Goal: Check status: Check status

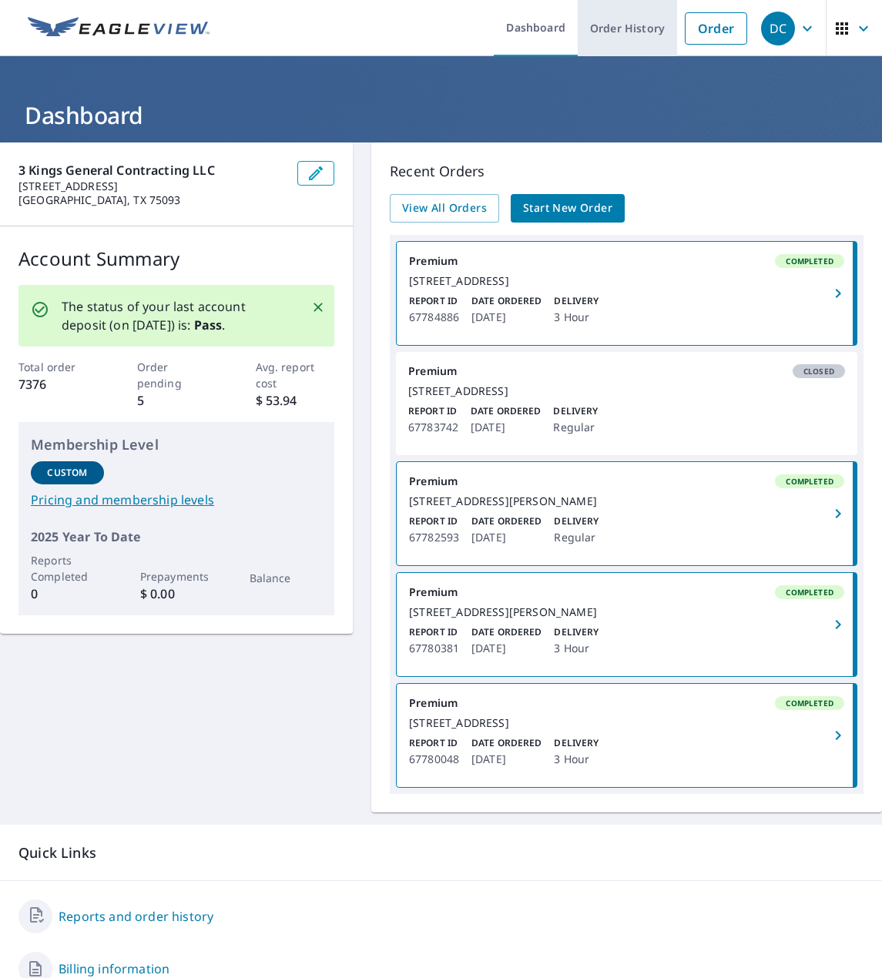
click at [622, 22] on link "Order History" at bounding box center [626, 28] width 99 height 56
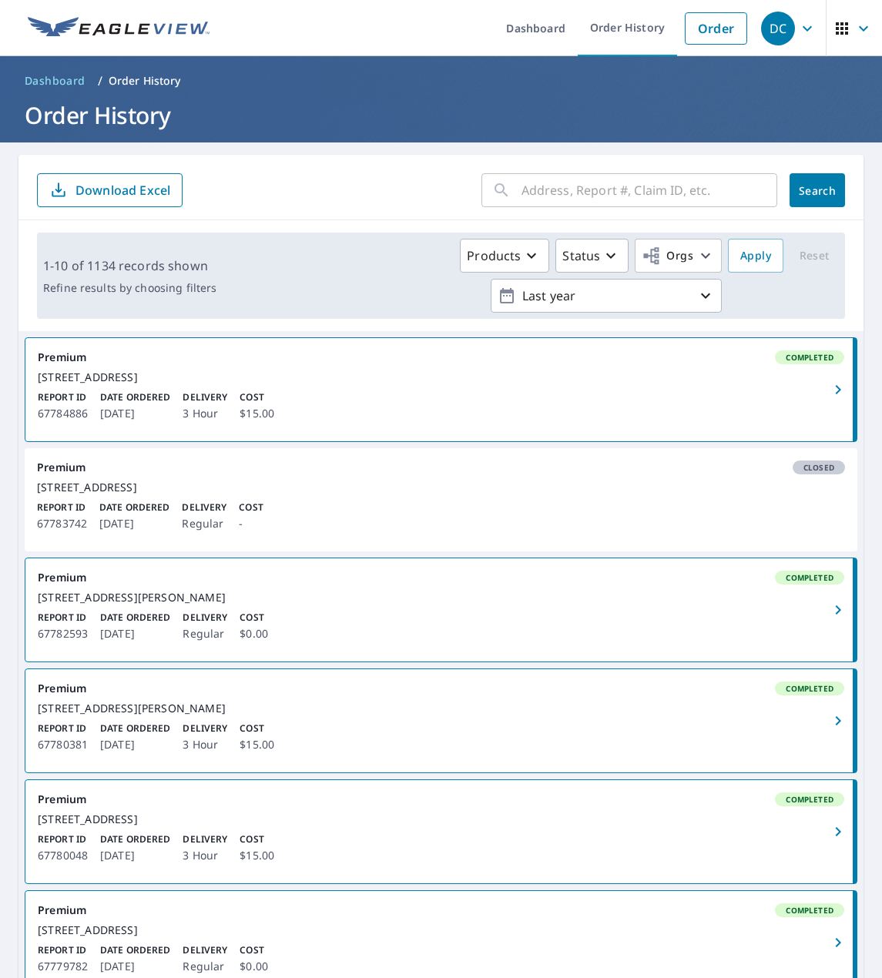
click at [563, 196] on input "text" at bounding box center [649, 190] width 256 height 43
paste input "5809 [PERSON_NAME]"
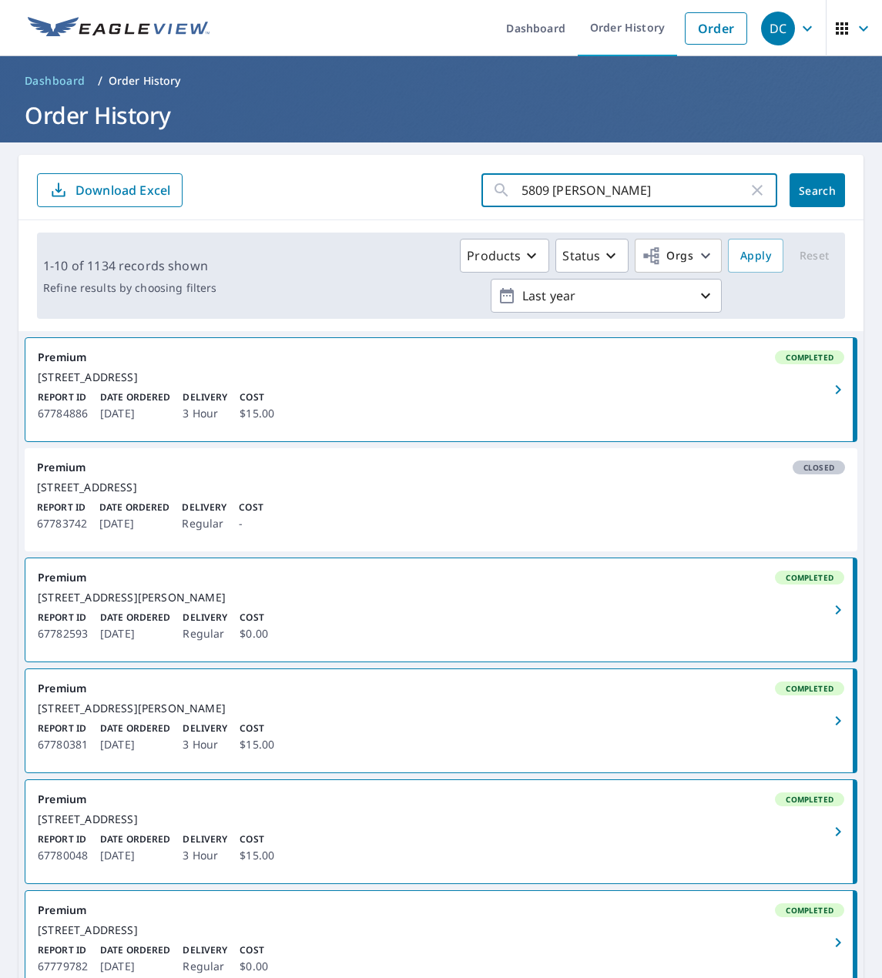
type input "5809 [PERSON_NAME]"
click at [812, 194] on span "Search" at bounding box center [817, 190] width 31 height 15
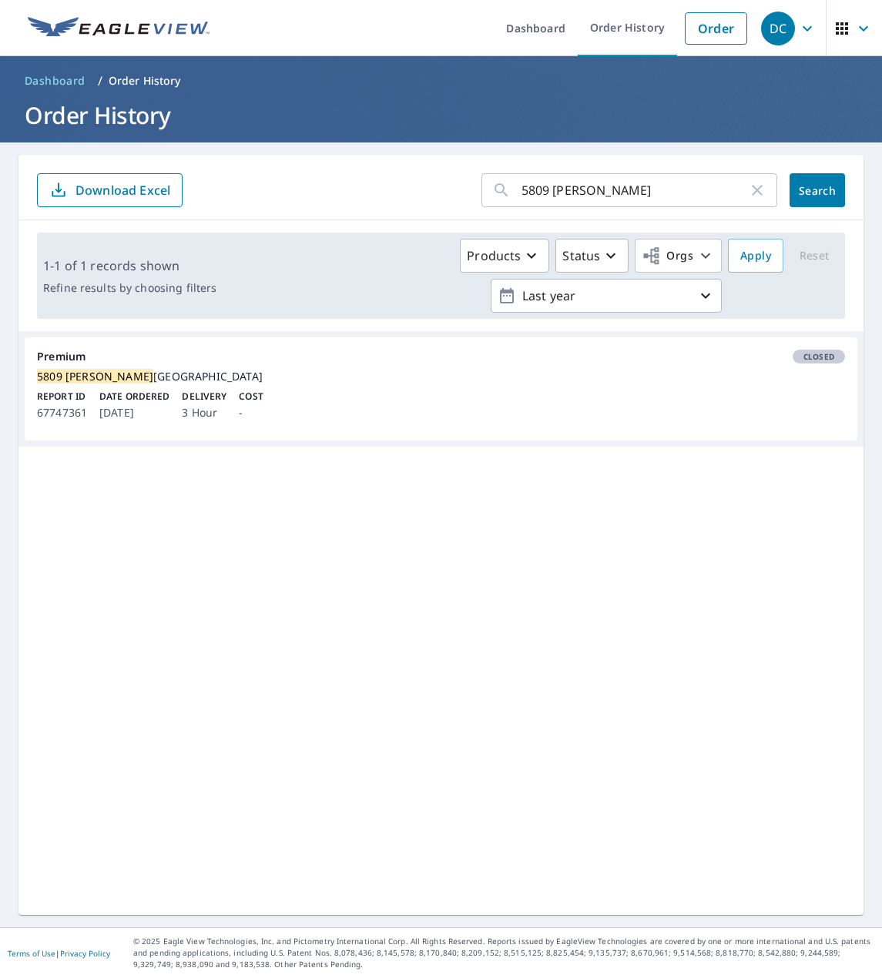
click at [95, 381] on mark "5809 [PERSON_NAME]" at bounding box center [95, 376] width 116 height 15
click at [383, 376] on div "[STREET_ADDRESS][PERSON_NAME]" at bounding box center [441, 377] width 808 height 14
click at [803, 354] on span "Closed" at bounding box center [818, 356] width 49 height 11
click at [69, 354] on div "Premium Closed" at bounding box center [441, 357] width 808 height 14
click at [300, 383] on div "[STREET_ADDRESS][PERSON_NAME]" at bounding box center [441, 377] width 808 height 14
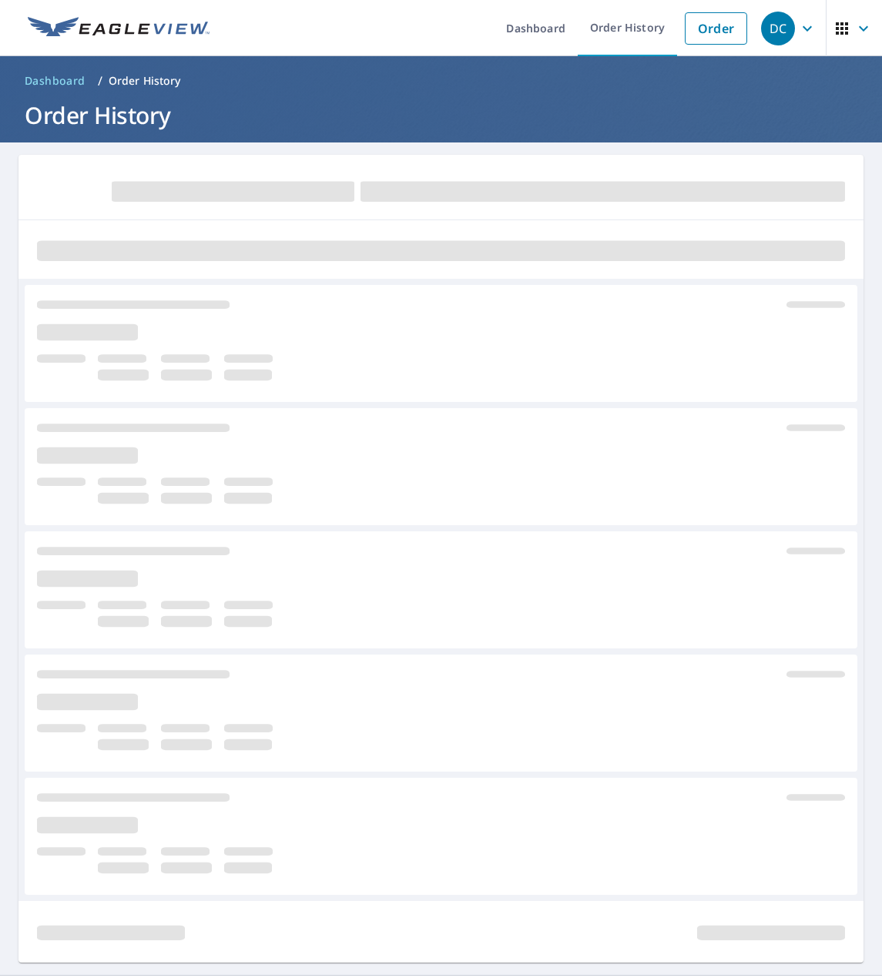
click at [842, 28] on span "button" at bounding box center [853, 28] width 43 height 37
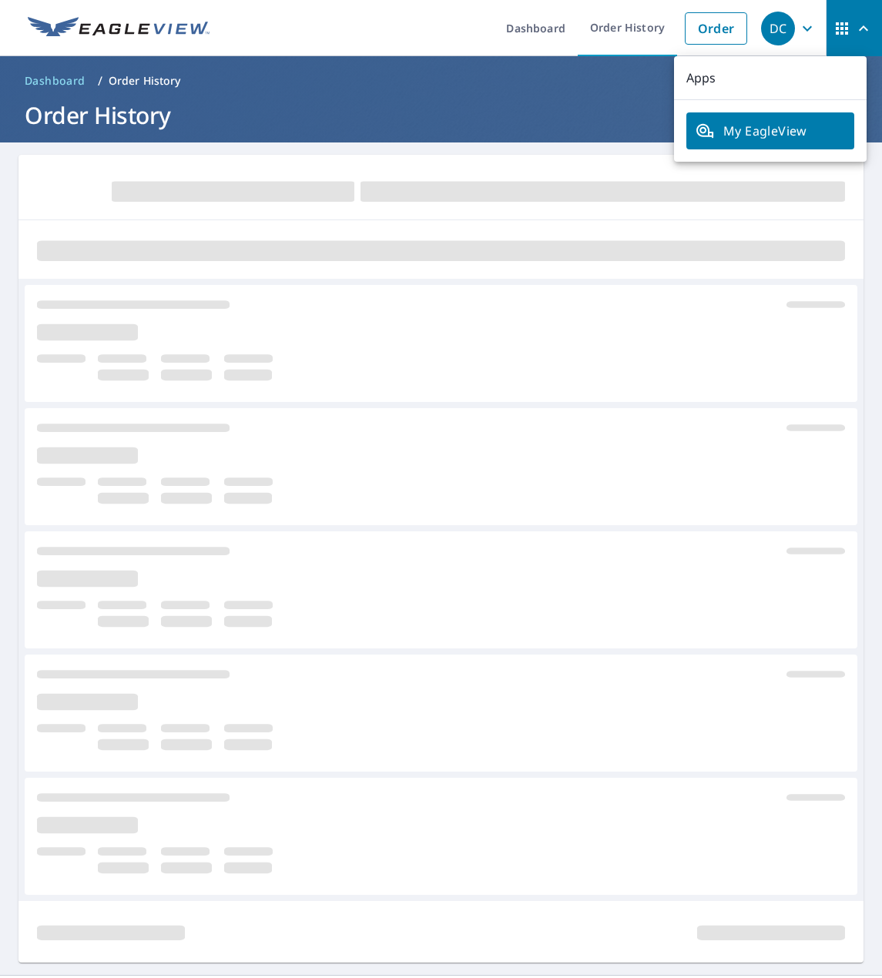
click at [397, 30] on ul "Dashboard Order History Order" at bounding box center [487, 28] width 536 height 56
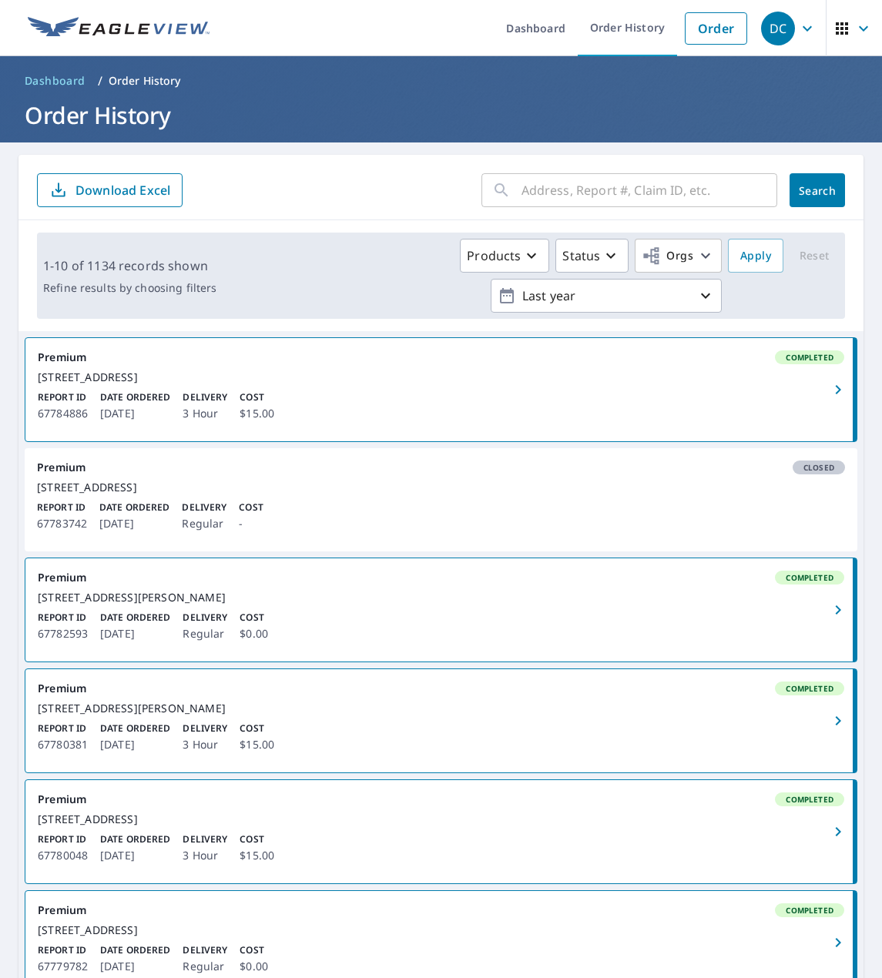
click at [779, 32] on div "DC" at bounding box center [778, 29] width 34 height 34
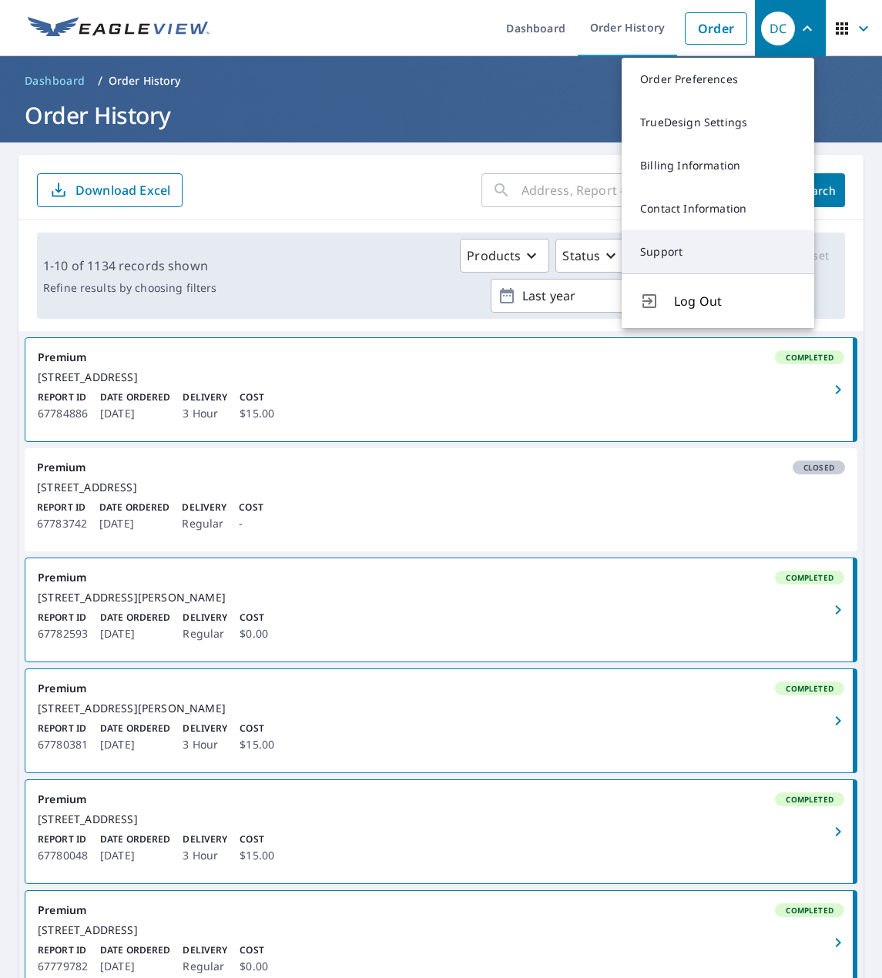
click at [671, 258] on link "Support" at bounding box center [717, 251] width 192 height 43
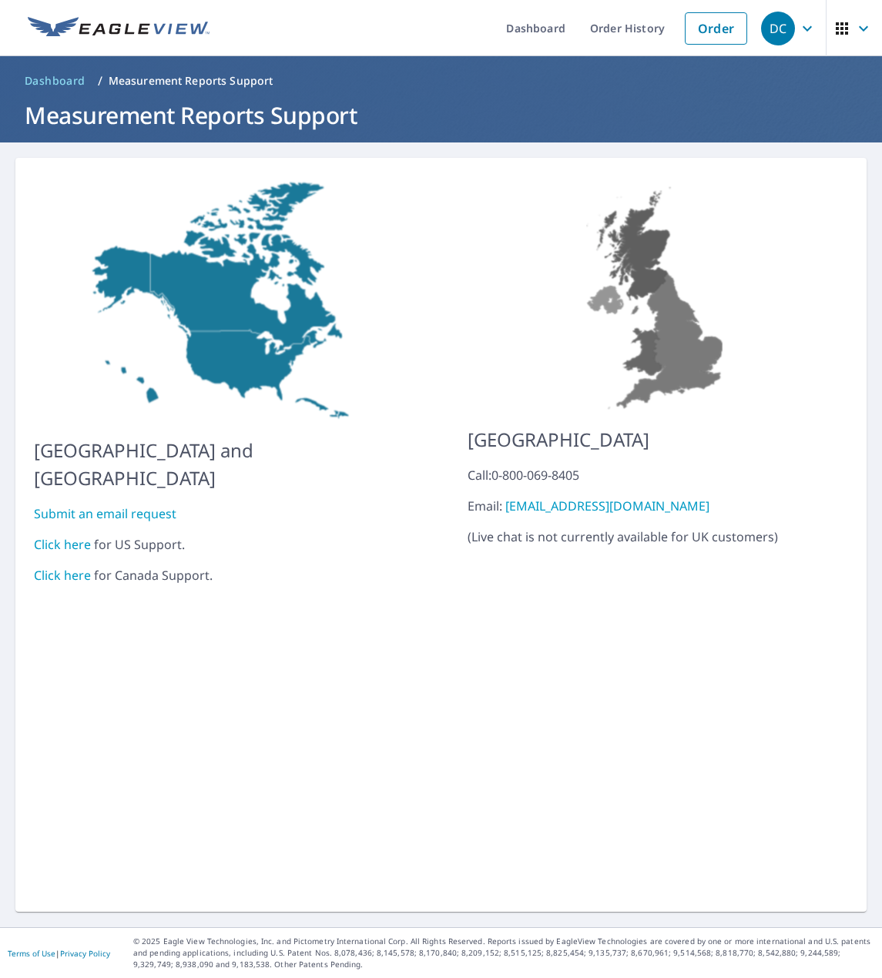
click at [64, 536] on link "Click here" at bounding box center [62, 544] width 57 height 17
click at [92, 33] on img at bounding box center [119, 28] width 182 height 23
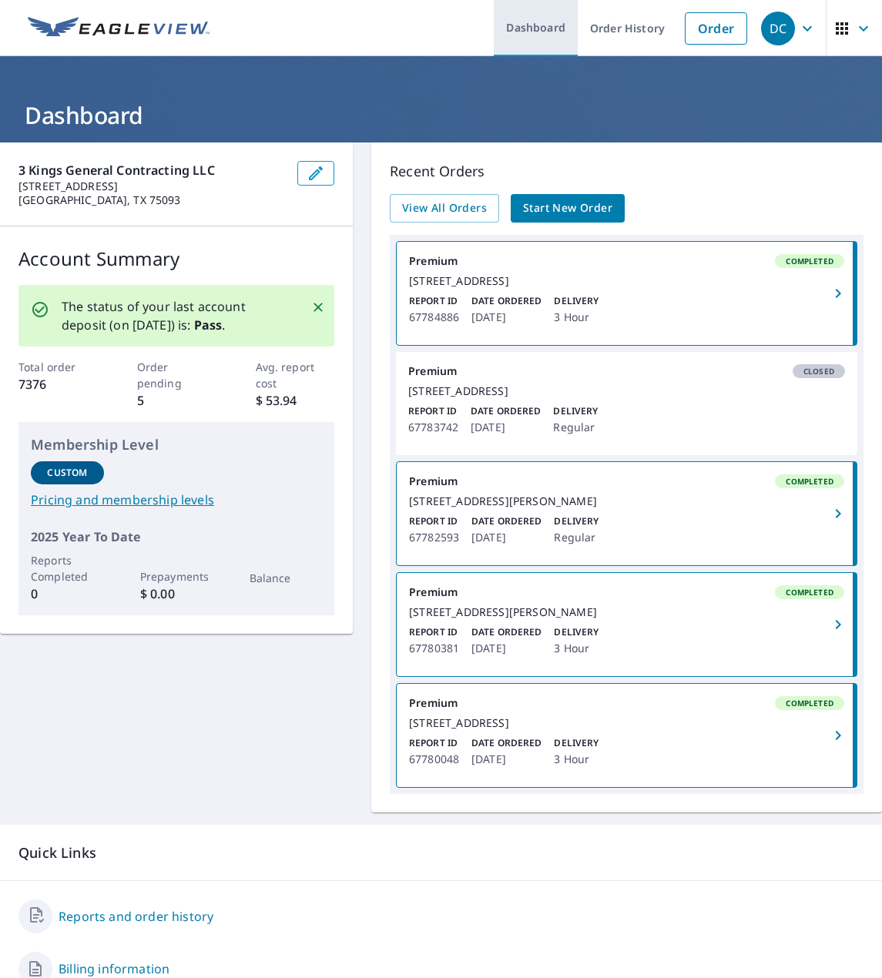
click at [553, 35] on link "Dashboard" at bounding box center [536, 28] width 84 height 56
click at [608, 32] on link "Order History" at bounding box center [626, 28] width 99 height 56
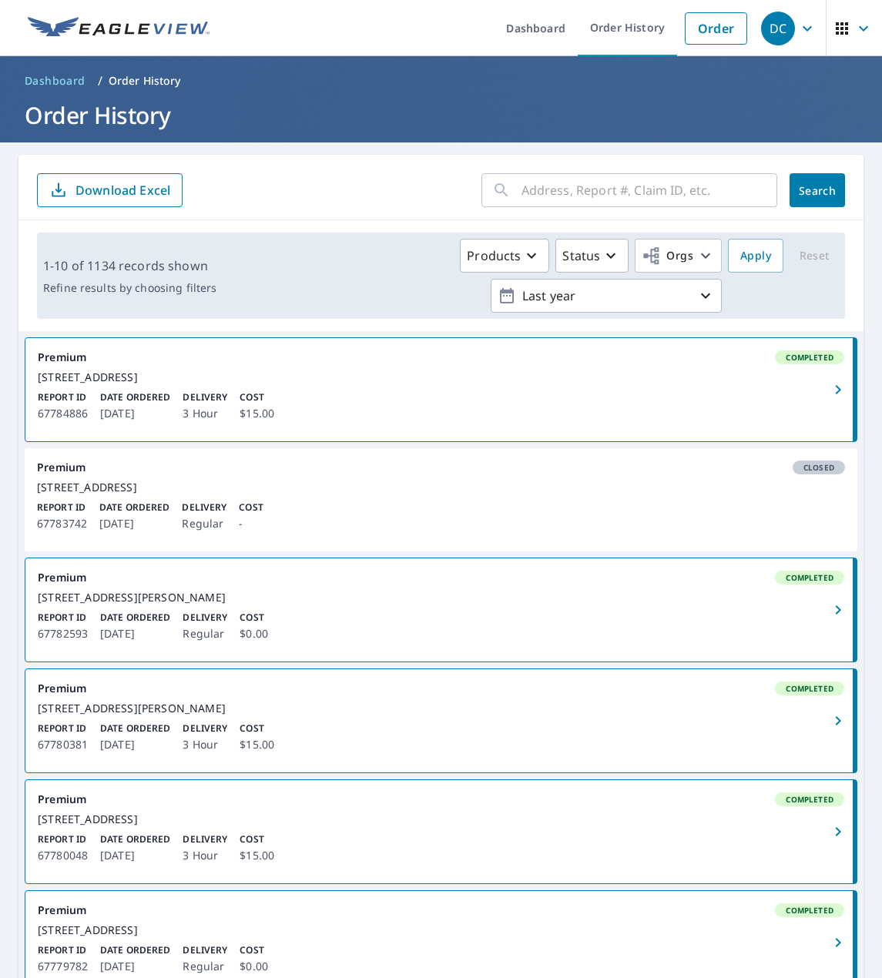
click at [561, 193] on input "text" at bounding box center [649, 190] width 256 height 43
paste input "5809 [PERSON_NAME]"
type input "5809 [PERSON_NAME]"
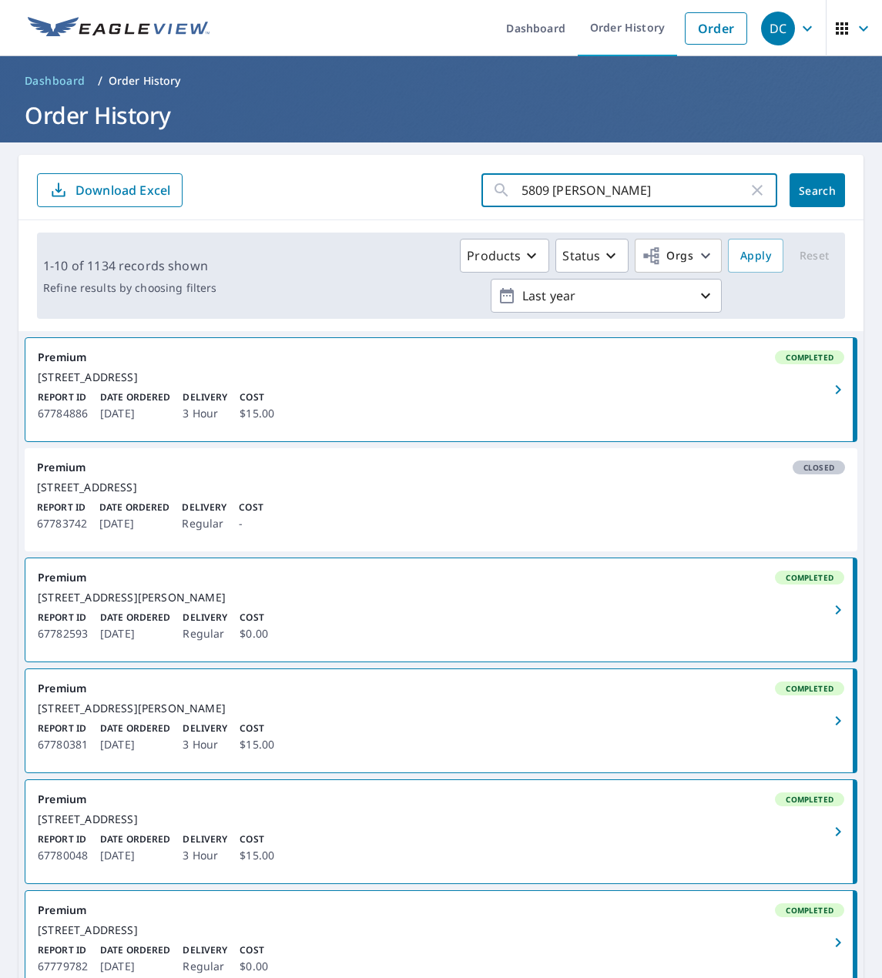
click button "Search" at bounding box center [816, 190] width 55 height 34
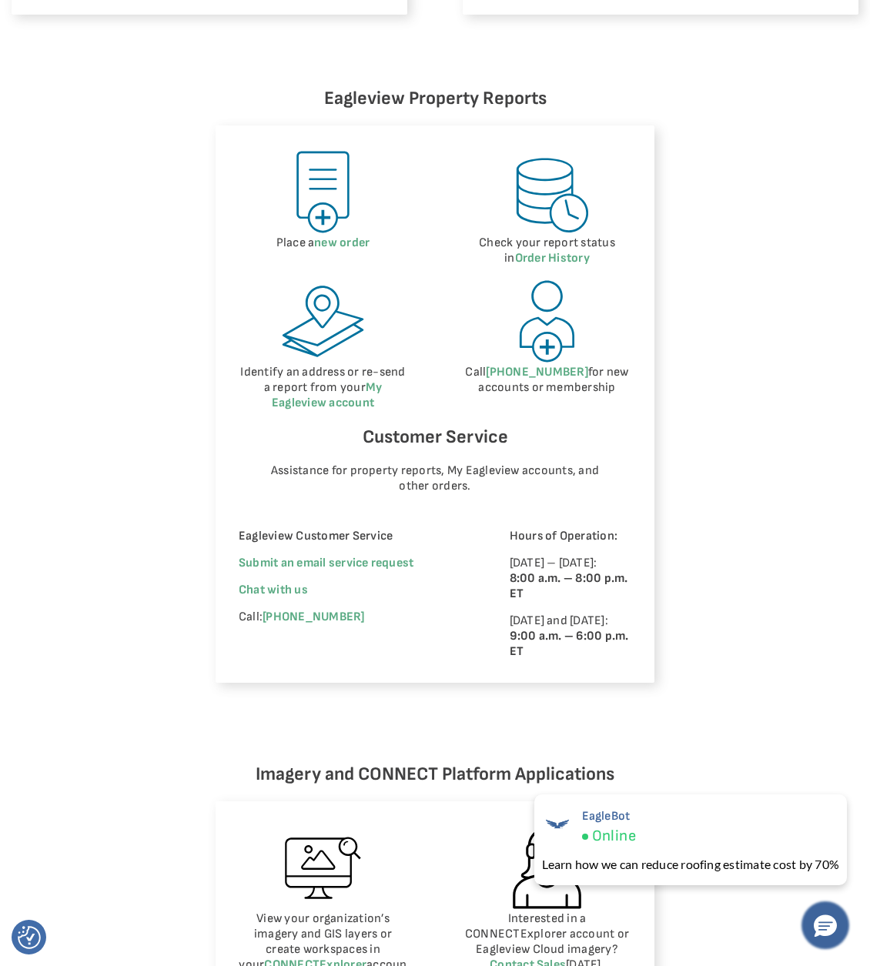
scroll to position [718, 0]
click at [286, 589] on span "Chat with us" at bounding box center [273, 589] width 69 height 15
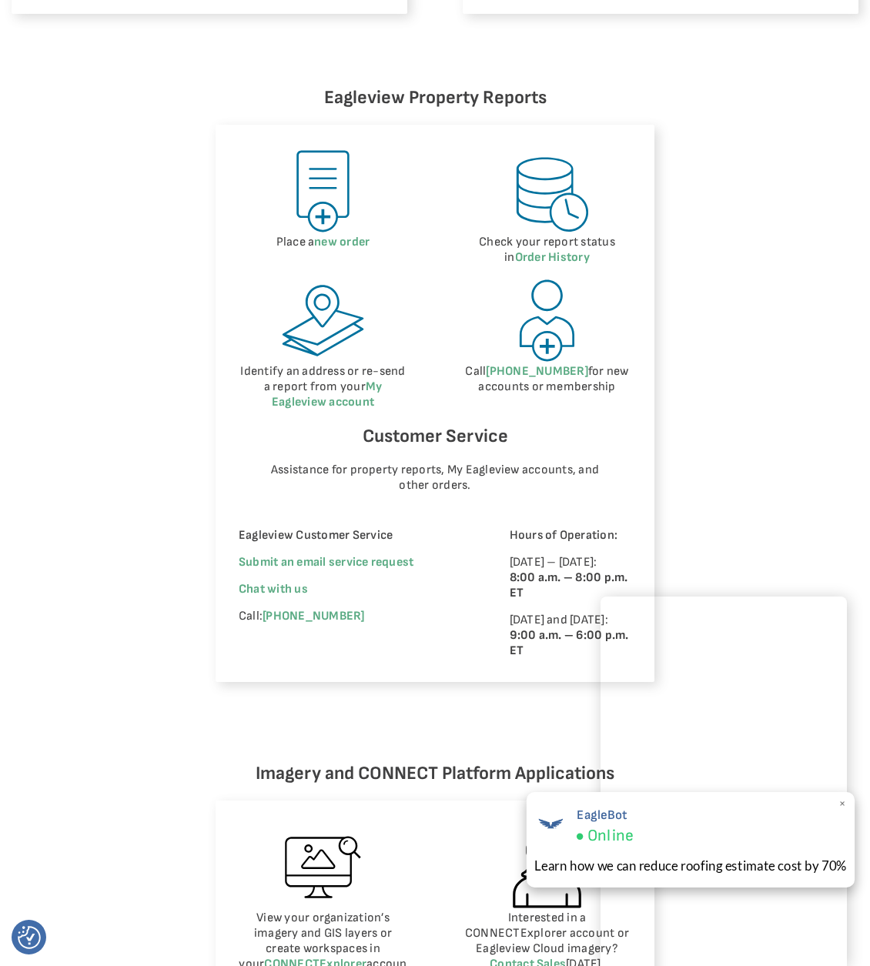
click at [706, 834] on div "EagleBot Online" at bounding box center [690, 826] width 313 height 42
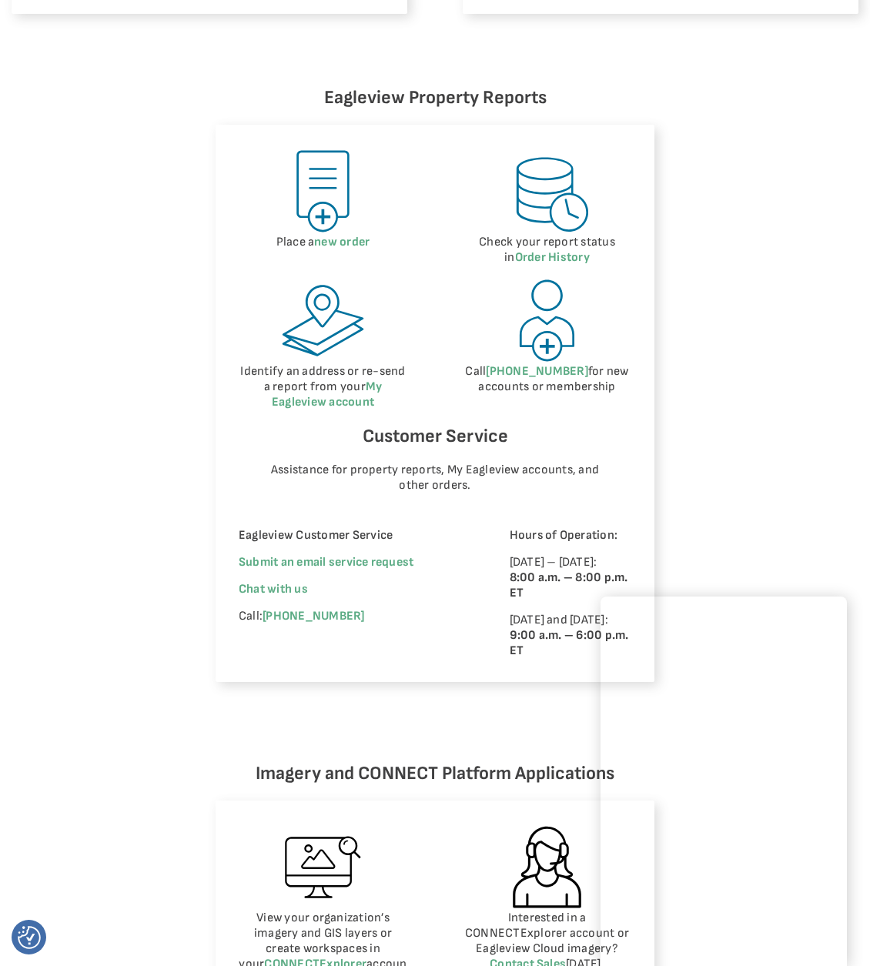
click at [731, 517] on div "Eagleview Property Reports Place a new order Check your report status in Order …" at bounding box center [435, 707] width 870 height 1248
click at [285, 590] on span "Chat with us" at bounding box center [273, 589] width 69 height 15
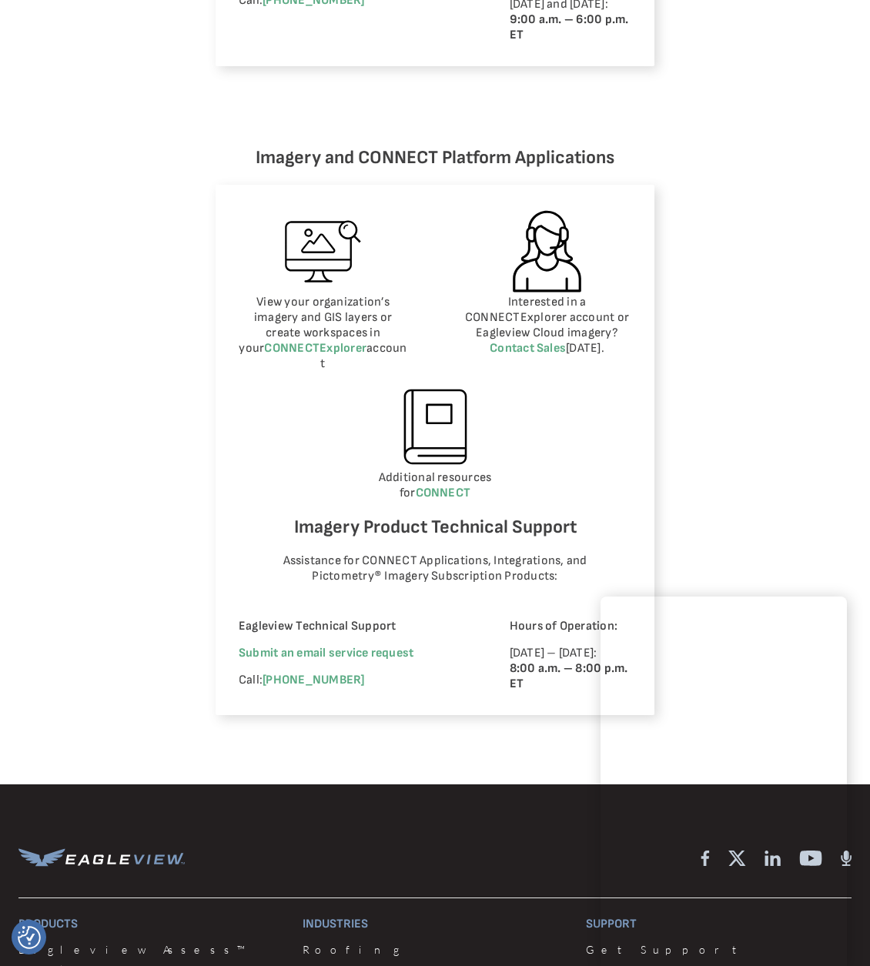
scroll to position [1438, 0]
